Goal: Task Accomplishment & Management: Use online tool/utility

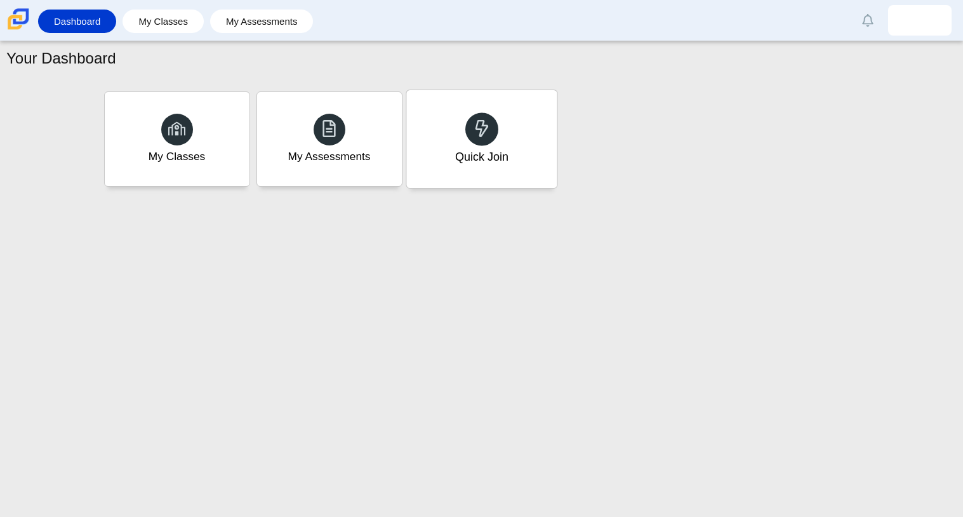
click at [459, 136] on div "Quick Join" at bounding box center [481, 139] width 151 height 98
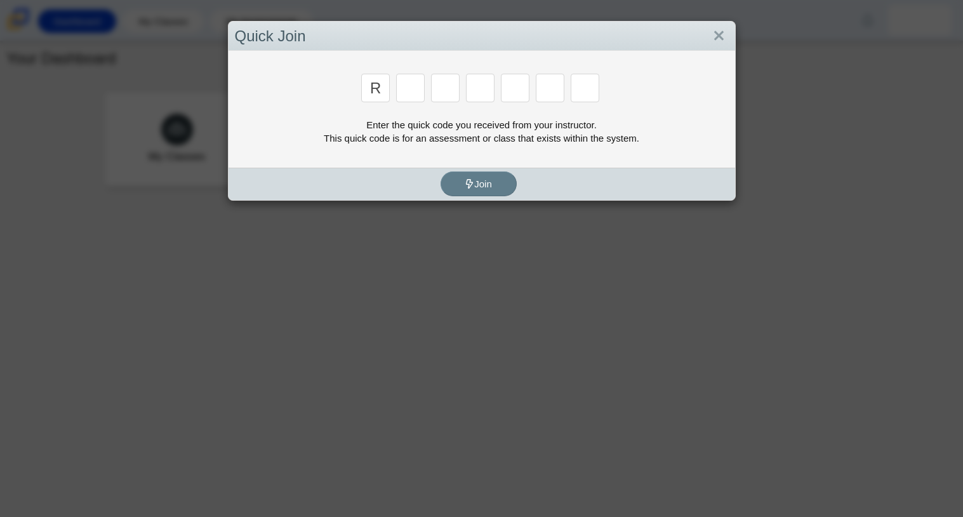
type input "r"
type input "c"
type input "g"
type input "2"
type input "9"
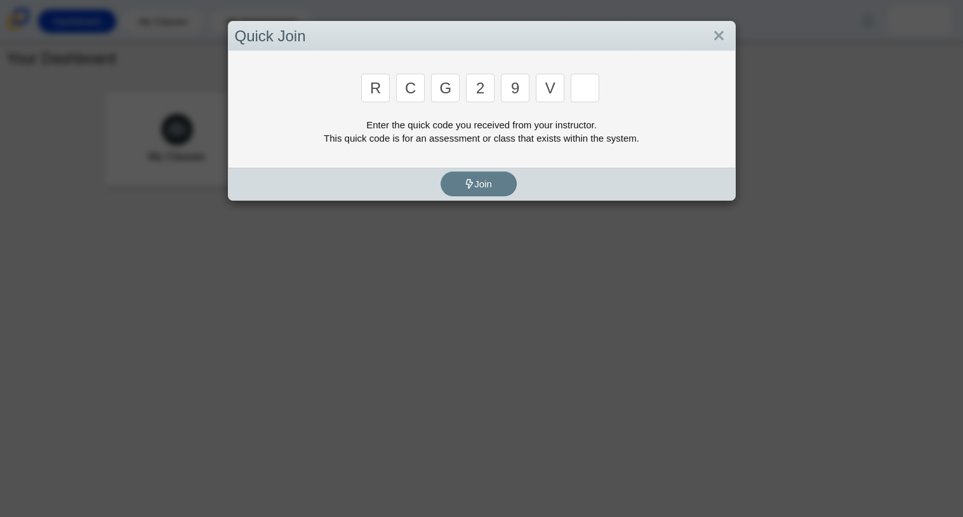
type input "v"
type input "u"
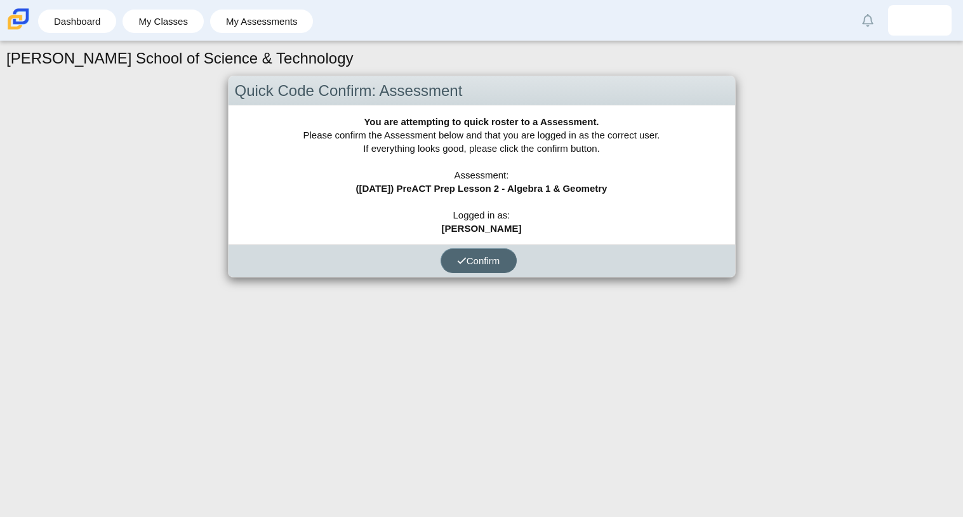
click at [475, 264] on span "Confirm" at bounding box center [478, 260] width 43 height 11
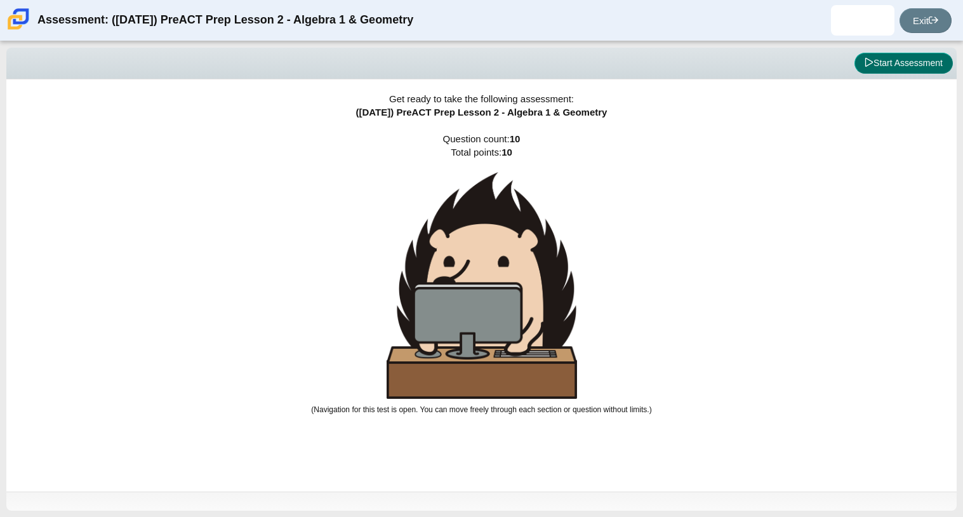
click at [915, 56] on button "Start Assessment" at bounding box center [904, 64] width 98 height 22
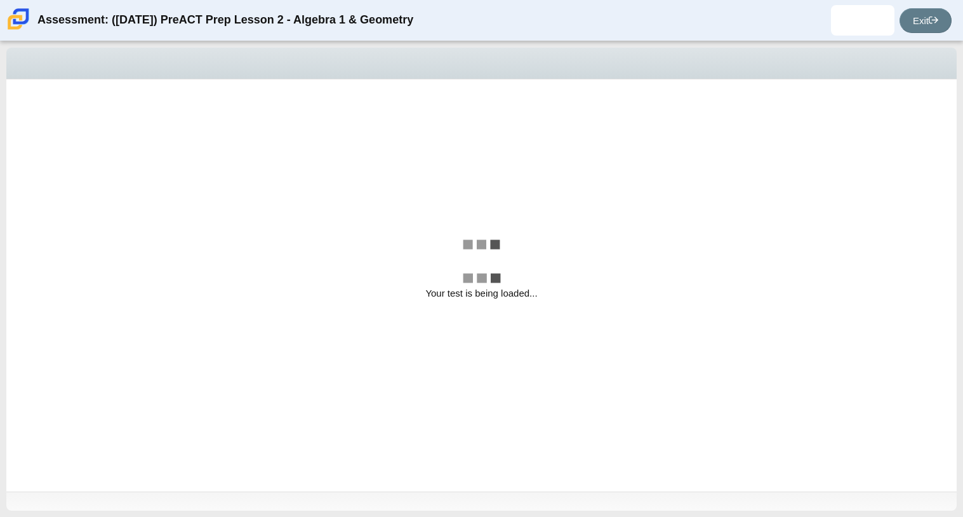
select select "bbf5d072-3e0b-44c4-9a12-6e7c9033f65b"
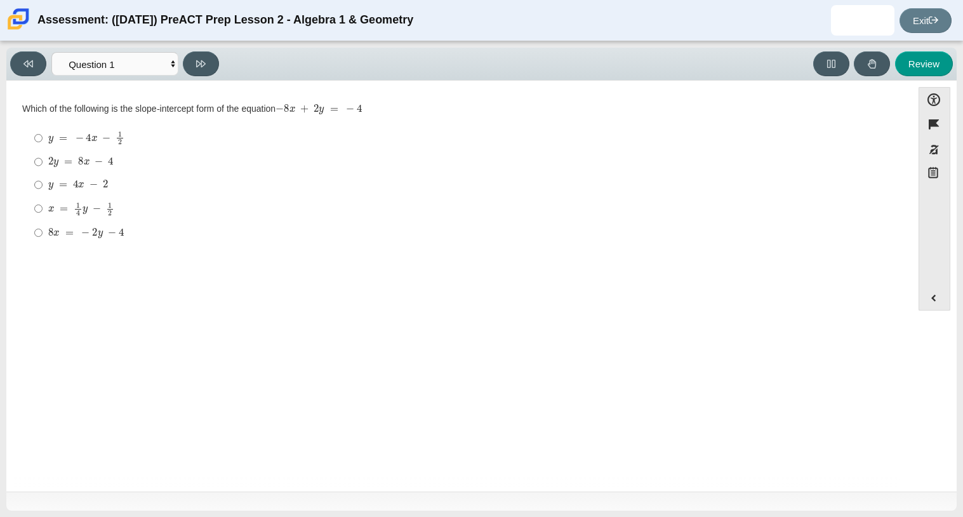
click at [83, 135] on mjx-c "Assessment items" at bounding box center [80, 138] width 8 height 7
click at [43, 135] on input "y = − 4 x − 1 2 y = − 4 x − 1 2" at bounding box center [38, 138] width 8 height 25
radio input "true"
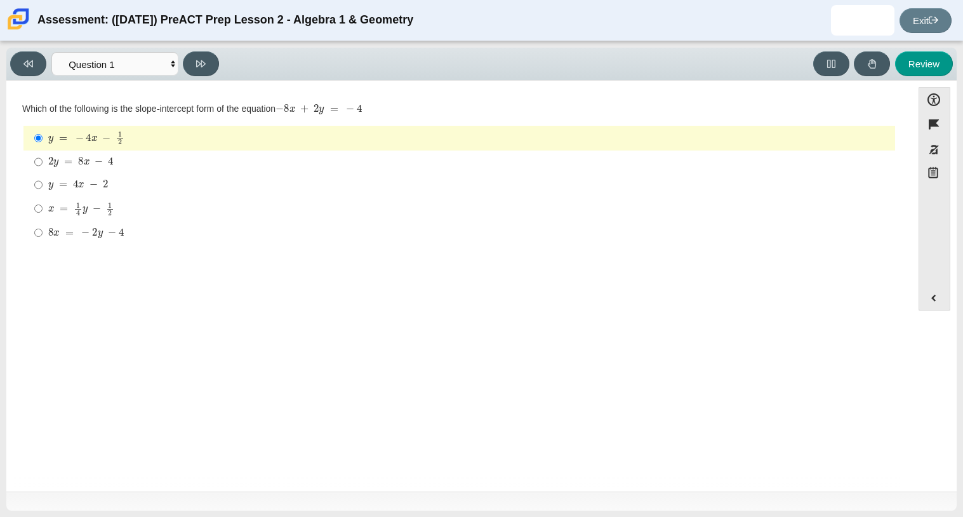
click at [64, 177] on mjx-container "y = 4 x − 2" at bounding box center [78, 183] width 60 height 24
click at [43, 177] on input "y = 4 x − 2 y = 4 x − 2" at bounding box center [38, 184] width 8 height 23
radio input "true"
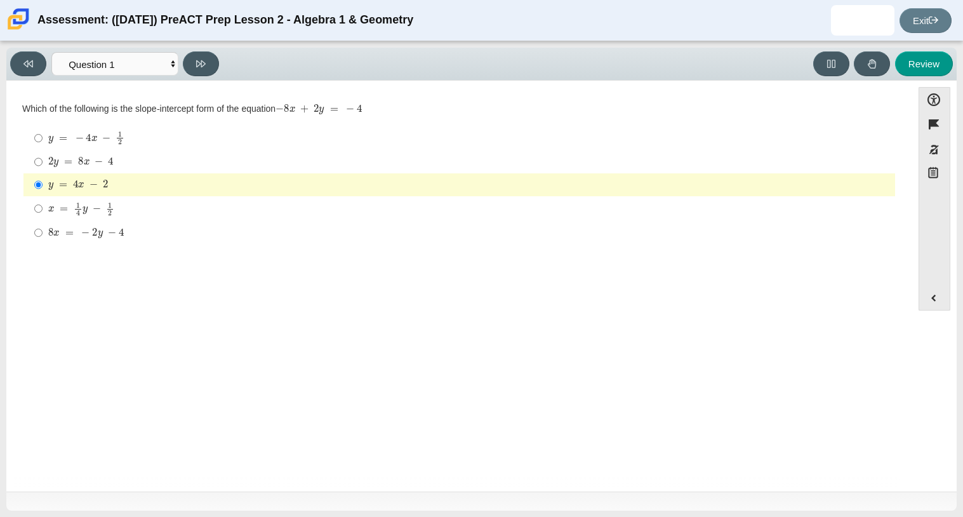
click at [109, 230] on mjx-c "Assessment items" at bounding box center [112, 232] width 8 height 7
click at [43, 230] on input "8 x = − 2 y − 4 8 x = − 2 y − 4" at bounding box center [38, 232] width 8 height 23
radio input "true"
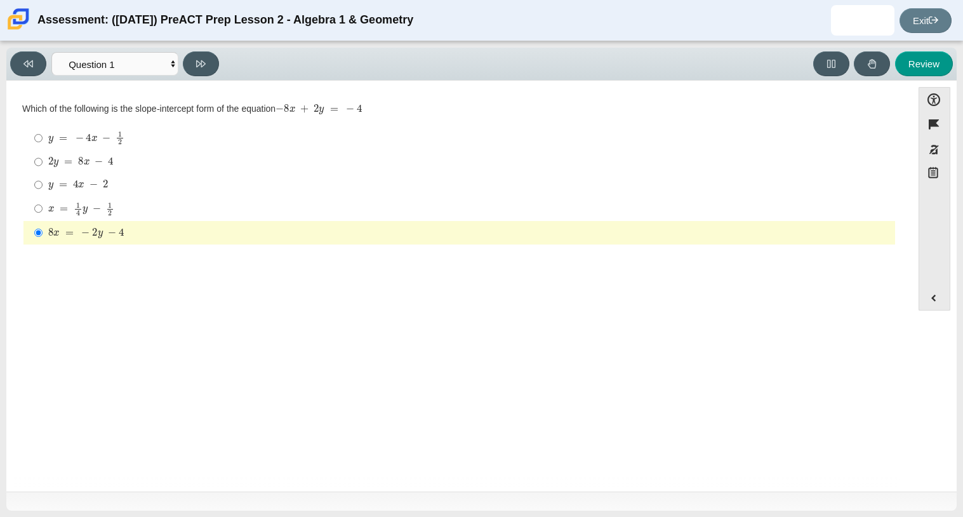
click at [102, 163] on mjx-c "Assessment items" at bounding box center [99, 161] width 8 height 7
click at [43, 163] on input "2 y = 8 x − 4 2 y = 8 x − 4" at bounding box center [38, 162] width 8 height 23
radio input "true"
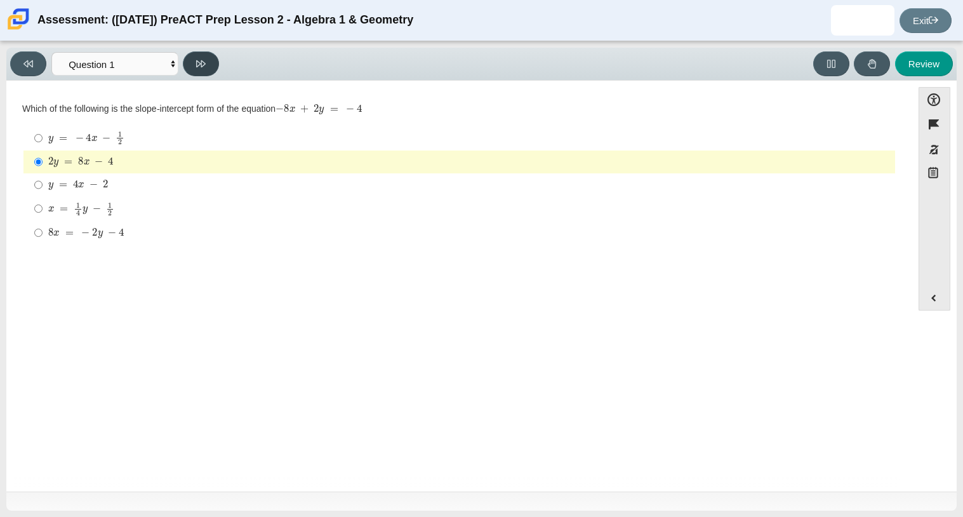
click at [191, 55] on button at bounding box center [201, 63] width 36 height 25
select select "ed62e223-81bd-4cbf-ab48-ab975844bd1f"
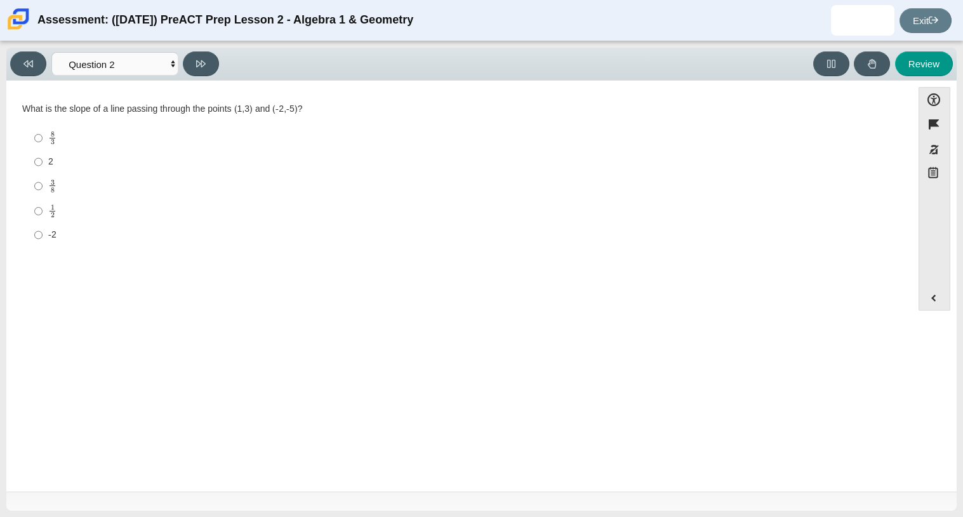
click at [51, 136] on mjx-c "Assessment items" at bounding box center [53, 133] width 4 height 5
click at [43, 136] on input "8 3 8 thirds" at bounding box center [38, 138] width 8 height 25
radio input "true"
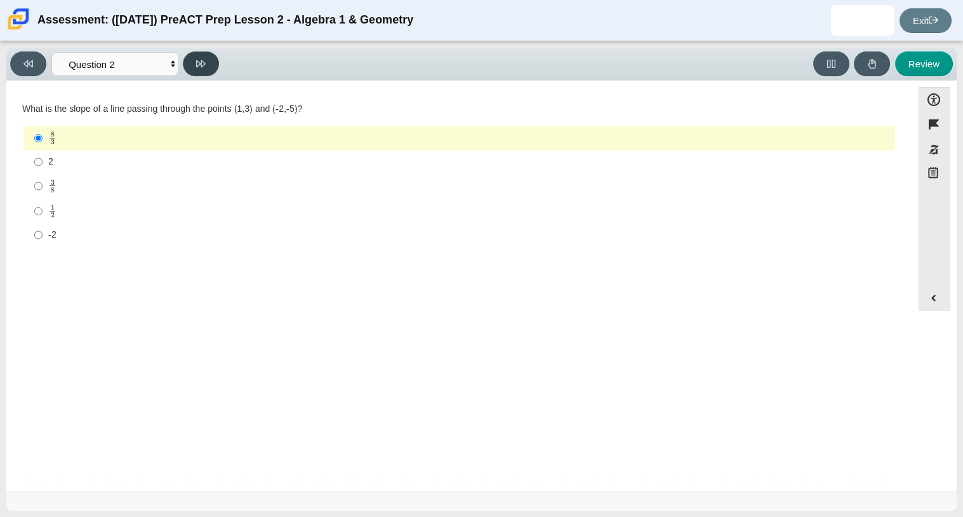
click at [187, 56] on button at bounding box center [201, 63] width 36 height 25
select select "97f4f5fa-a52e-4fed-af51-565bfcdf47cb"
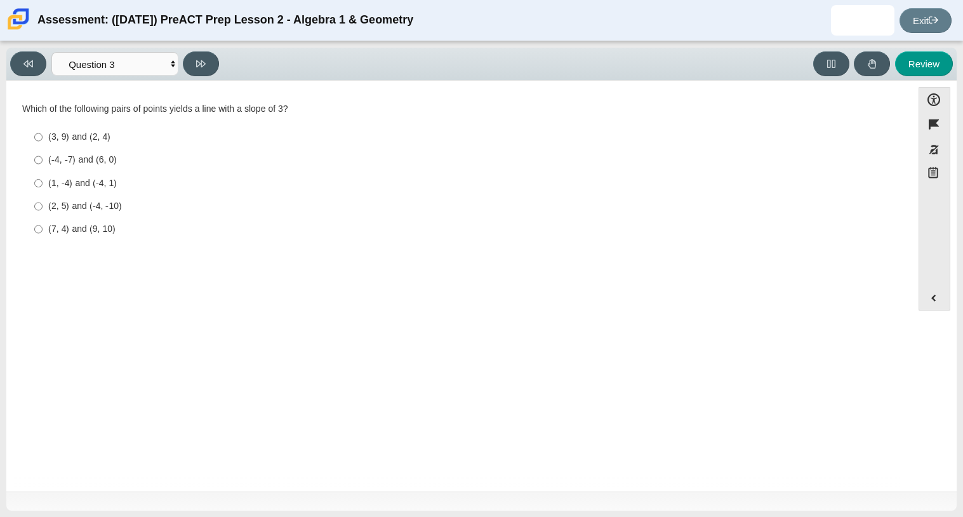
click at [86, 133] on div "(3, 9) and (2, 4)" at bounding box center [469, 137] width 842 height 13
click at [43, 133] on input "(3, 9) and (2, 4) (3, 9) and (2, 4)" at bounding box center [38, 137] width 8 height 23
radio input "true"
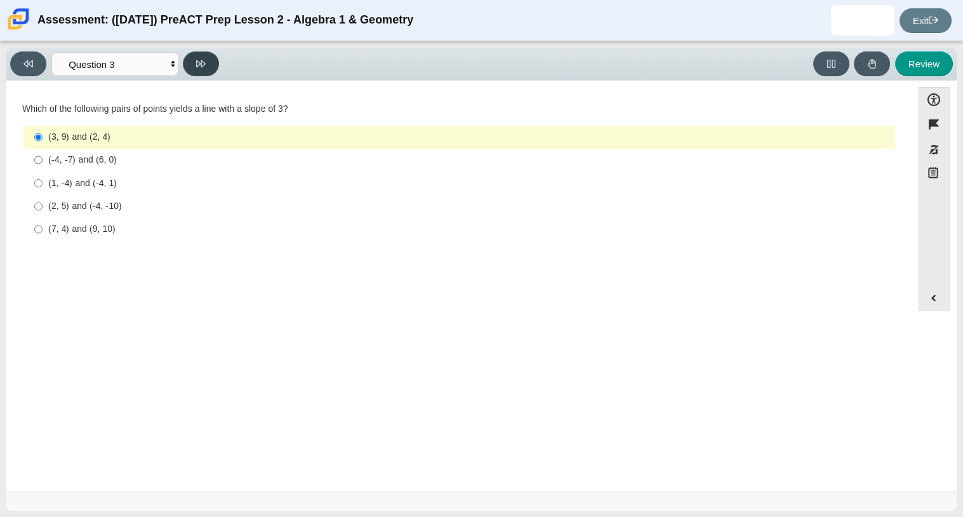
click at [200, 55] on button at bounding box center [201, 63] width 36 height 25
select select "89427bb7-e313-4f00-988f-8b8255897029"
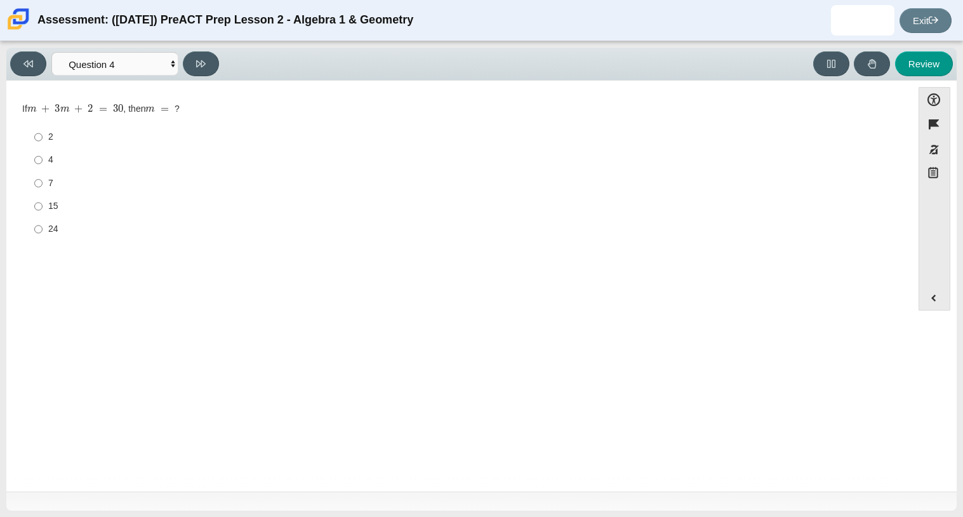
click at [56, 204] on div "15" at bounding box center [469, 206] width 842 height 13
click at [43, 204] on input "15 15" at bounding box center [38, 206] width 8 height 23
radio input "true"
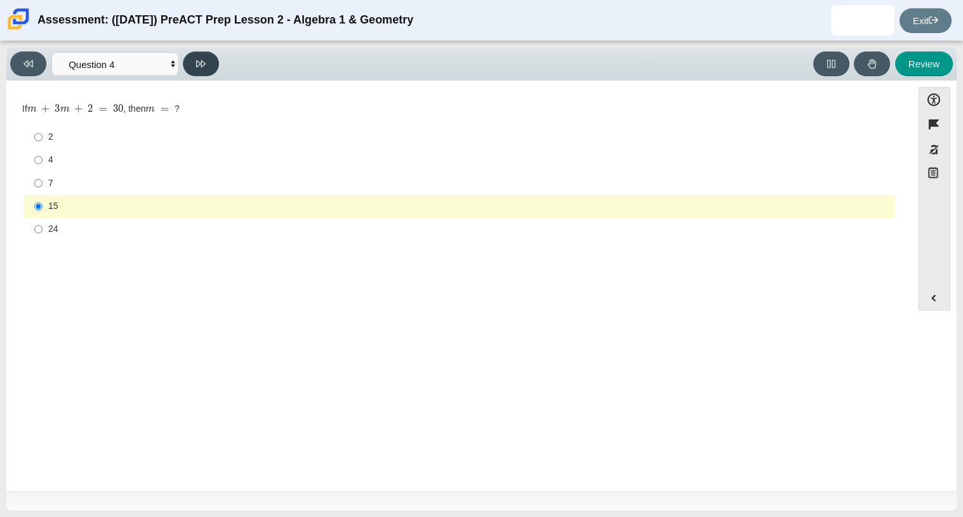
click at [198, 68] on button at bounding box center [201, 63] width 36 height 25
select select "489dcffd-4e6a-49cf-a9d6-ad1d4a911a4e"
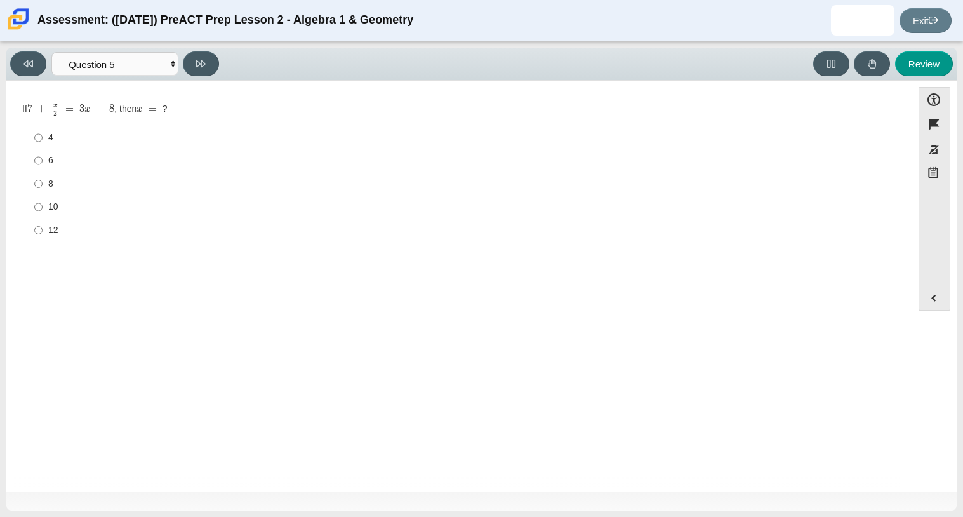
click at [52, 184] on div "8" at bounding box center [469, 184] width 842 height 13
click at [43, 184] on input "8 8" at bounding box center [38, 183] width 8 height 23
radio input "true"
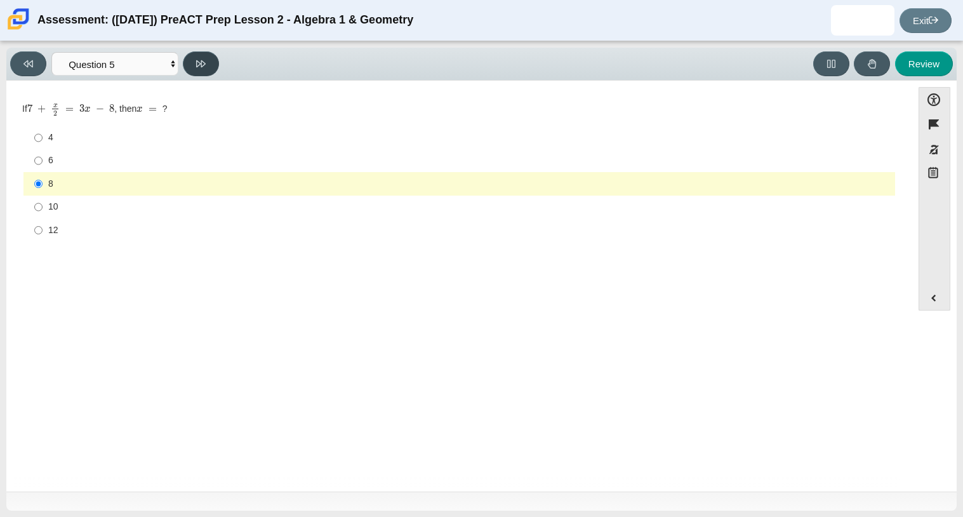
click at [206, 72] on button at bounding box center [201, 63] width 36 height 25
select select "210571de-36a6-4d8e-a361-ceff8ef801dc"
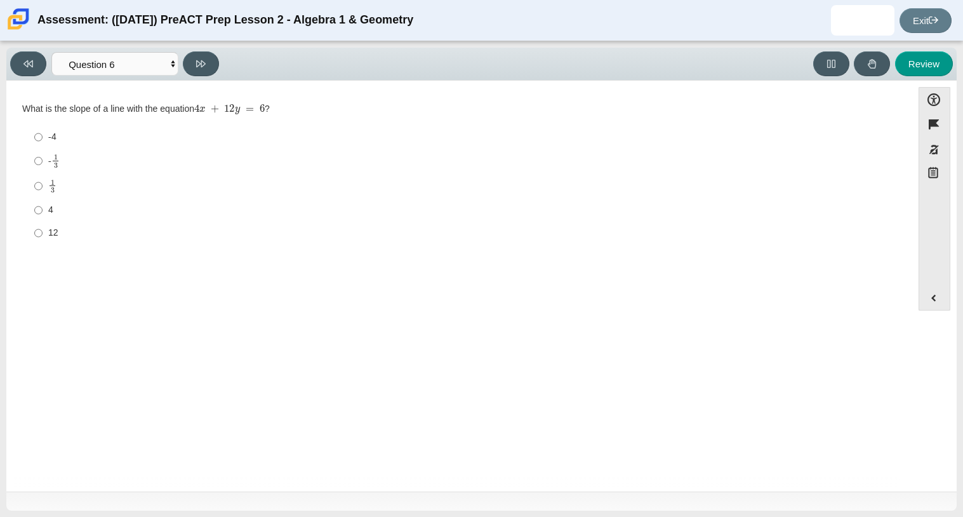
click at [50, 159] on div "- 1 3" at bounding box center [469, 161] width 842 height 15
click at [43, 159] on input "- 1 3 -1 third" at bounding box center [38, 161] width 8 height 25
radio input "true"
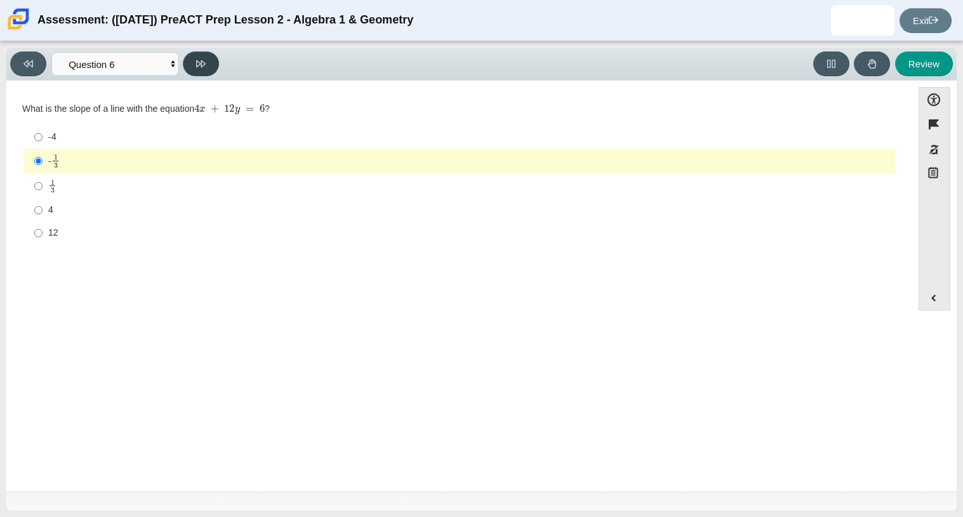
click at [207, 70] on button at bounding box center [201, 63] width 36 height 25
select select "ec95ace6-bebc-42b8-9428-40567494d4da"
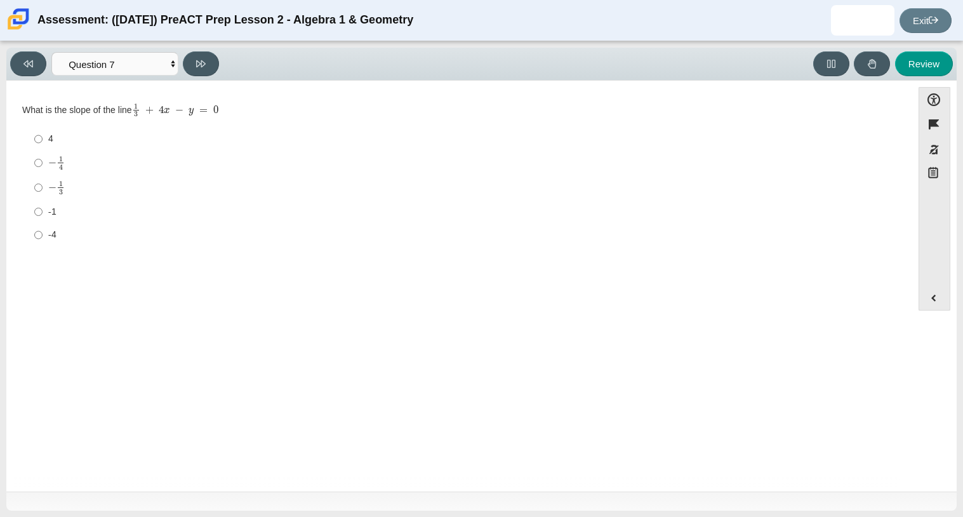
click at [45, 163] on label "− 1 4 negative 1 fourth" at bounding box center [460, 163] width 870 height 25
click at [43, 163] on input "− 1 4 negative 1 fourth" at bounding box center [38, 163] width 8 height 25
radio input "true"
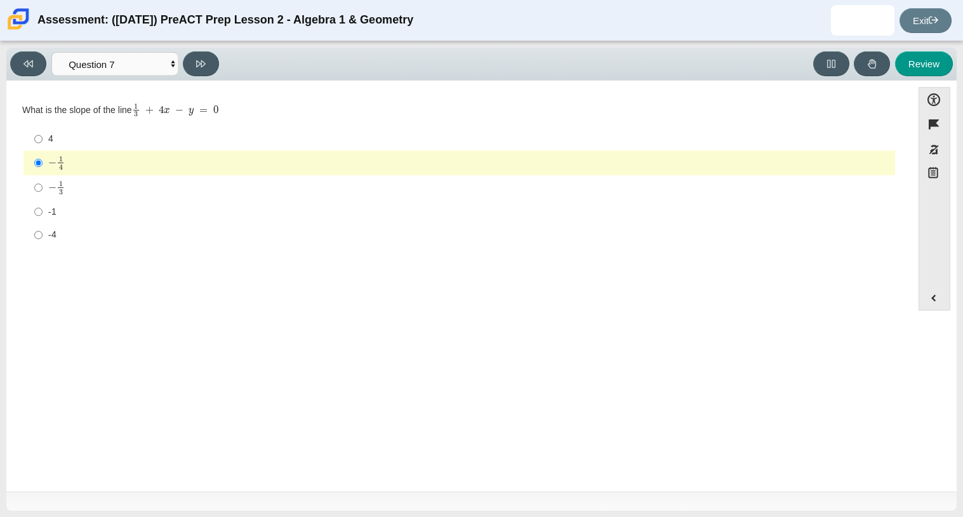
click at [62, 239] on div "-4" at bounding box center [469, 235] width 842 height 13
click at [43, 239] on input "-4 -4" at bounding box center [38, 235] width 8 height 23
radio input "true"
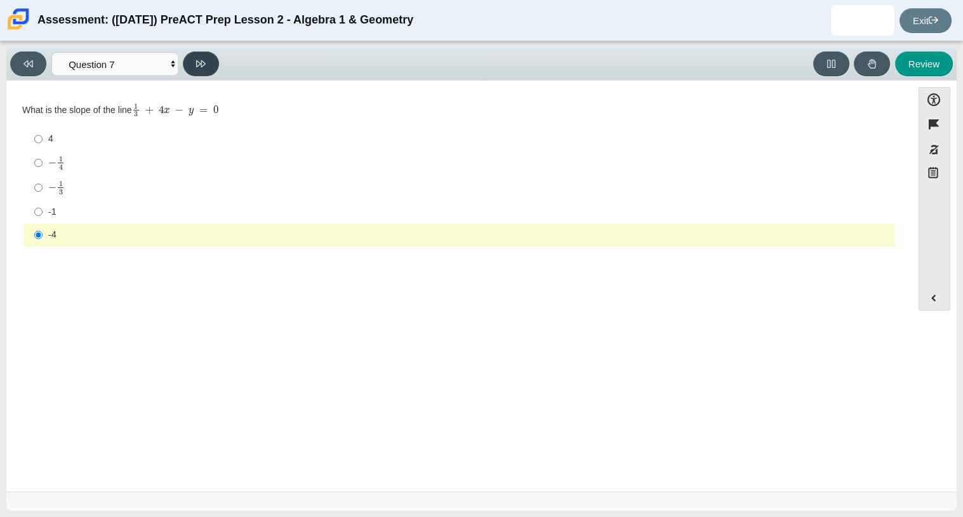
click at [193, 57] on button at bounding box center [201, 63] width 36 height 25
select select "ce81fe10-bf29-4b5e-8bd7-4f47f2fed4d8"
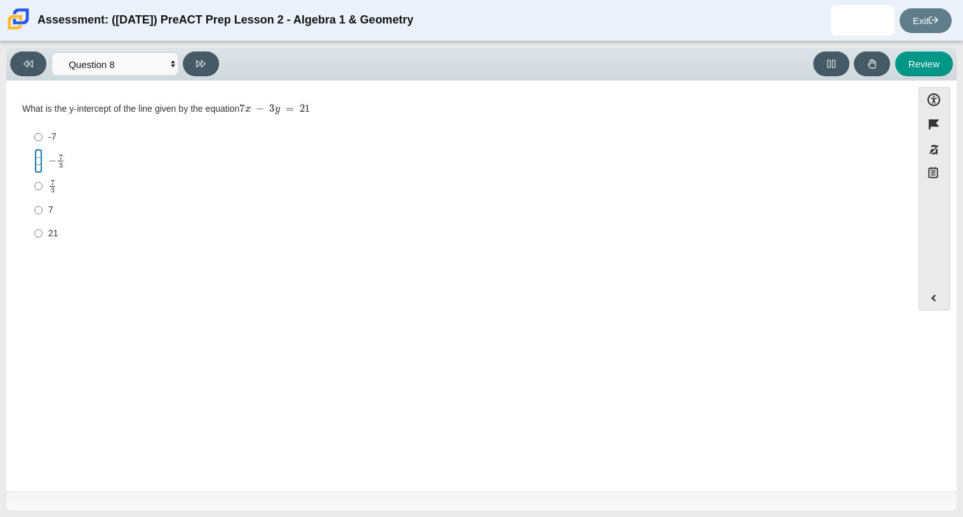
click at [37, 157] on input "− 7 3 negative 7 thirds" at bounding box center [38, 161] width 8 height 25
radio input "true"
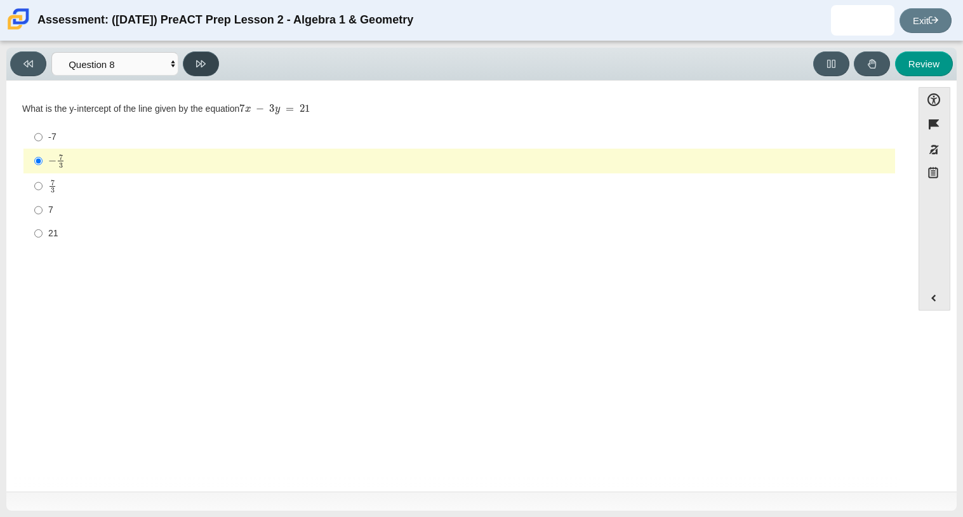
click at [201, 56] on button at bounding box center [201, 63] width 36 height 25
select select "14773eaf-2ca1-47ae-afe7-a624a56f34b3"
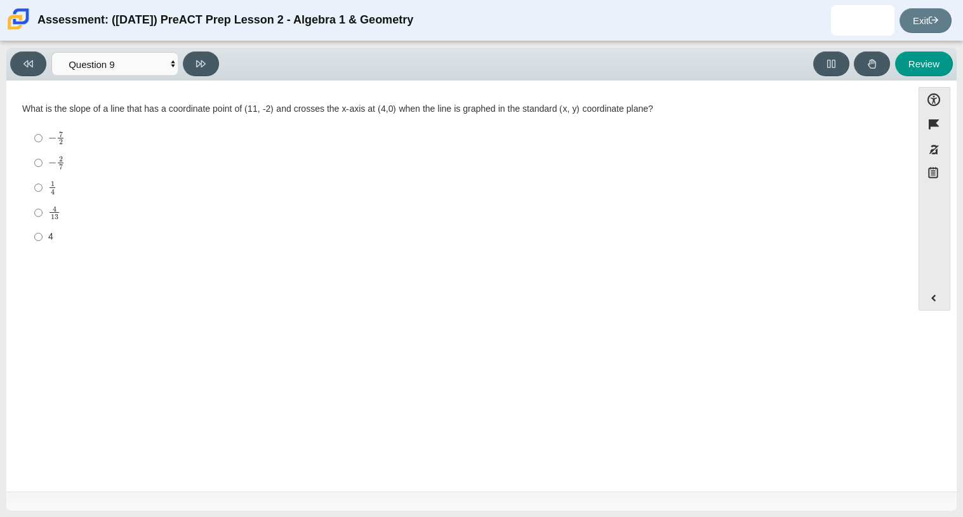
click at [48, 193] on mjx-frac "Assessment items" at bounding box center [52, 187] width 8 height 13
click at [43, 193] on input "1 4 1 fourth" at bounding box center [38, 187] width 8 height 25
radio input "true"
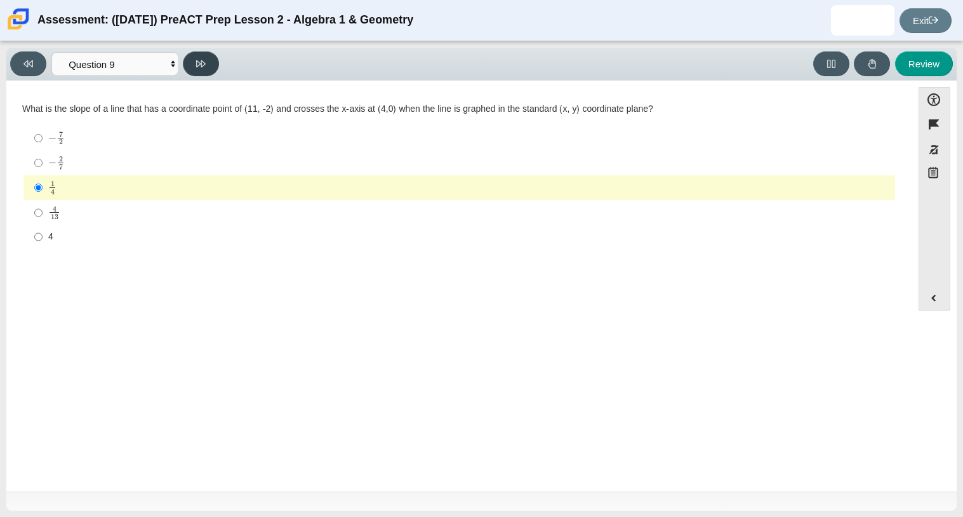
click at [204, 62] on icon at bounding box center [201, 64] width 10 height 10
select select "96b71634-eacb-4f7e-8aef-411727d9bcba"
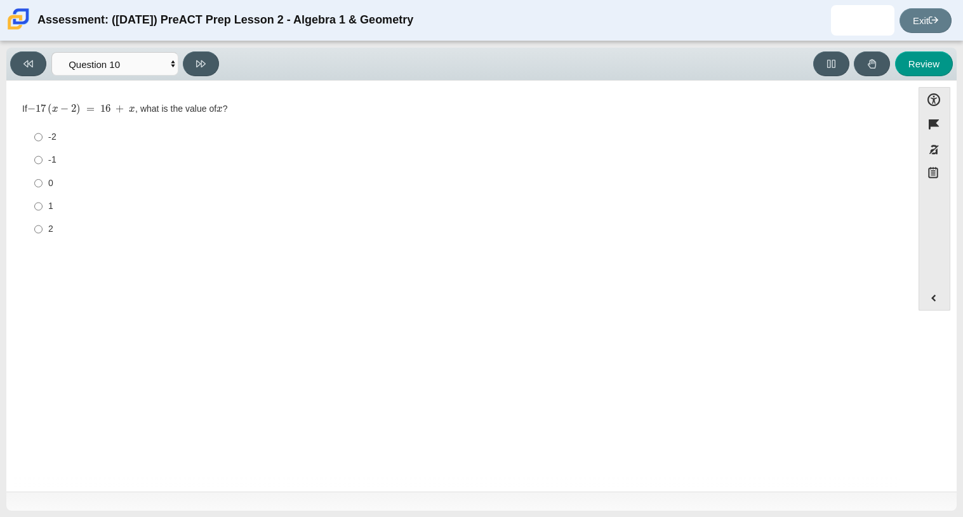
click at [48, 143] on div "-2" at bounding box center [469, 137] width 842 height 13
click at [43, 143] on input "-2 -2" at bounding box center [38, 137] width 8 height 23
radio input "true"
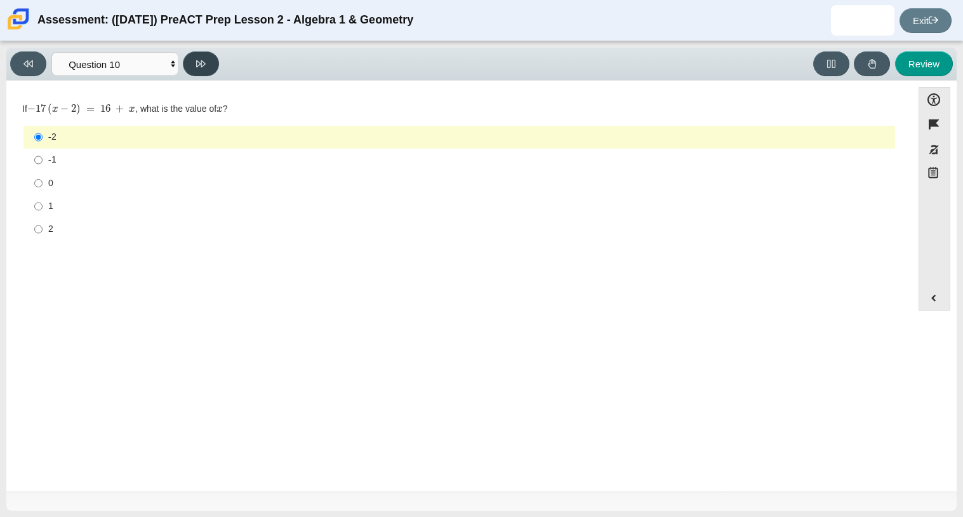
click at [206, 60] on button at bounding box center [201, 63] width 36 height 25
select select "review"
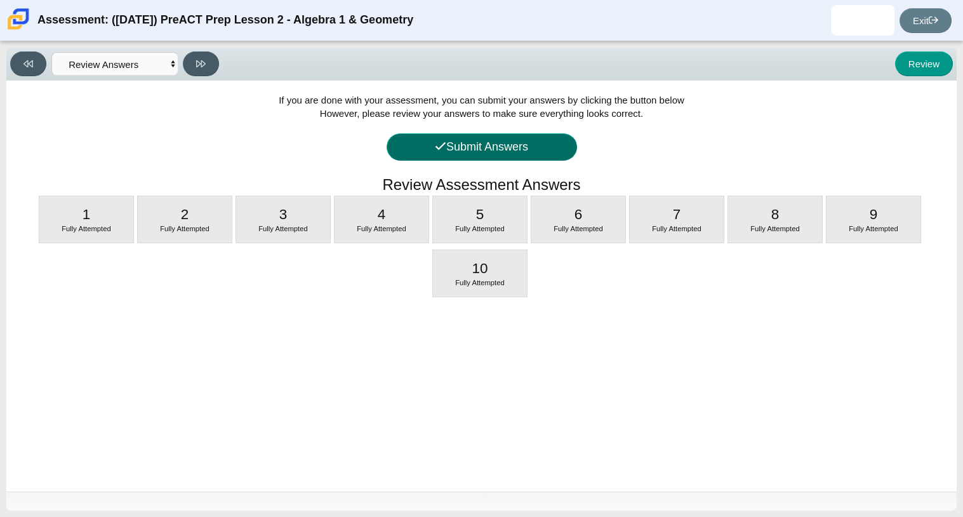
click at [422, 151] on button "Submit Answers" at bounding box center [482, 146] width 191 height 27
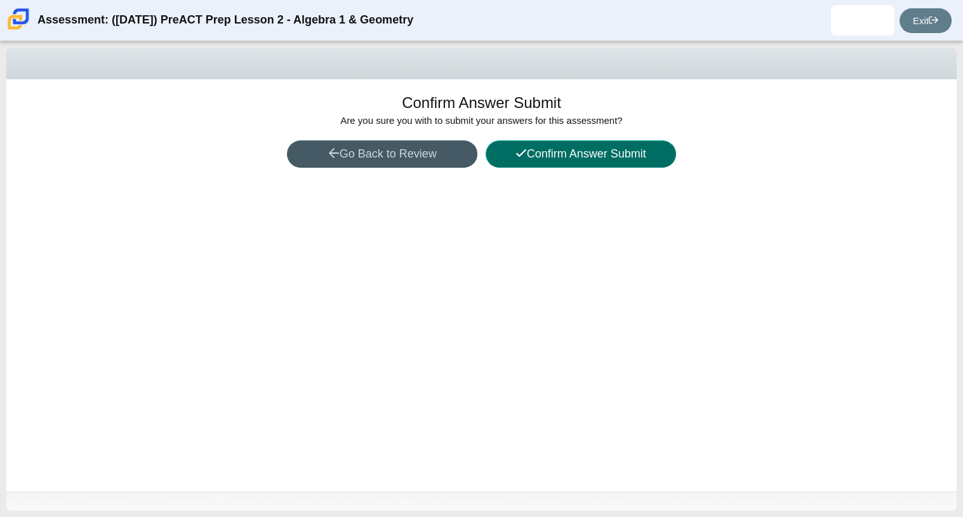
click at [593, 152] on button "Confirm Answer Submit" at bounding box center [581, 153] width 191 height 27
